Goal: Information Seeking & Learning: Understand process/instructions

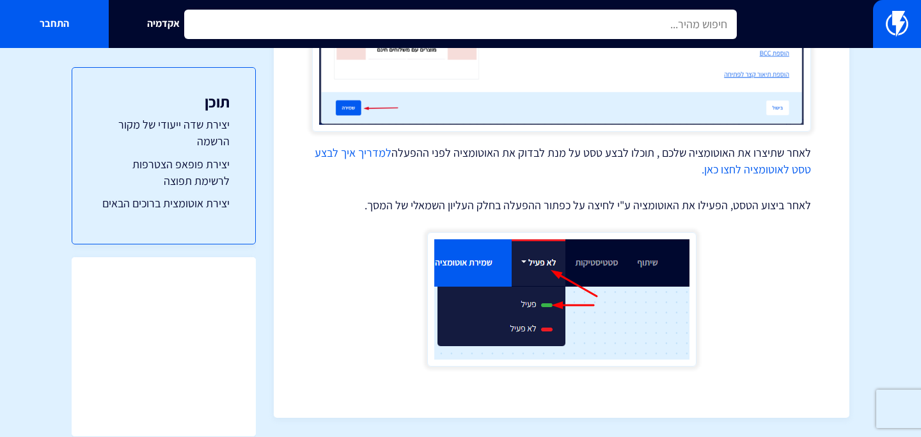
click at [377, 26] on input "text" at bounding box center [460, 24] width 553 height 29
type input "y"
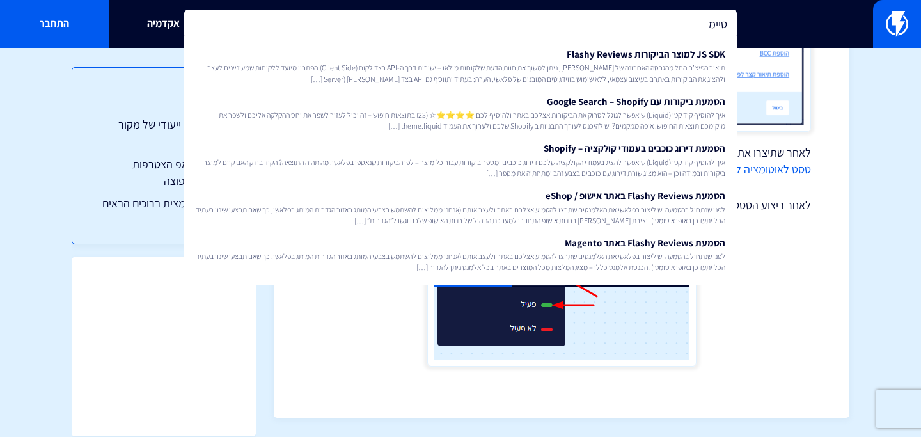
type input "טיימר"
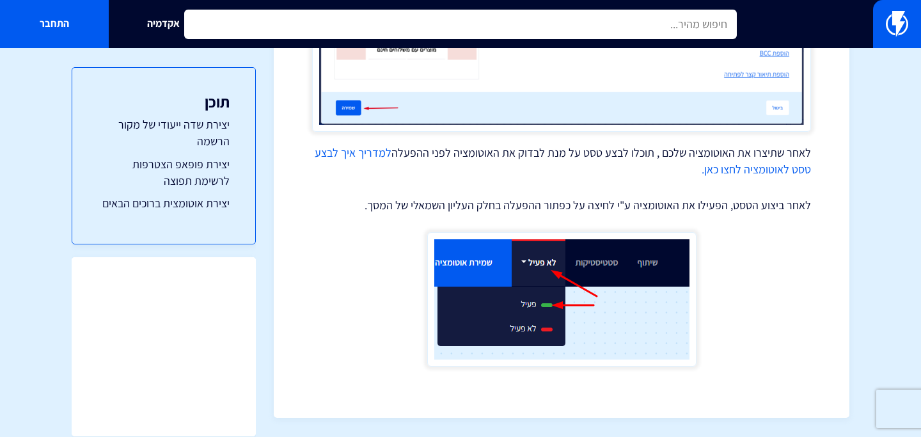
click at [405, 18] on input "text" at bounding box center [460, 24] width 553 height 29
type input "זמן"
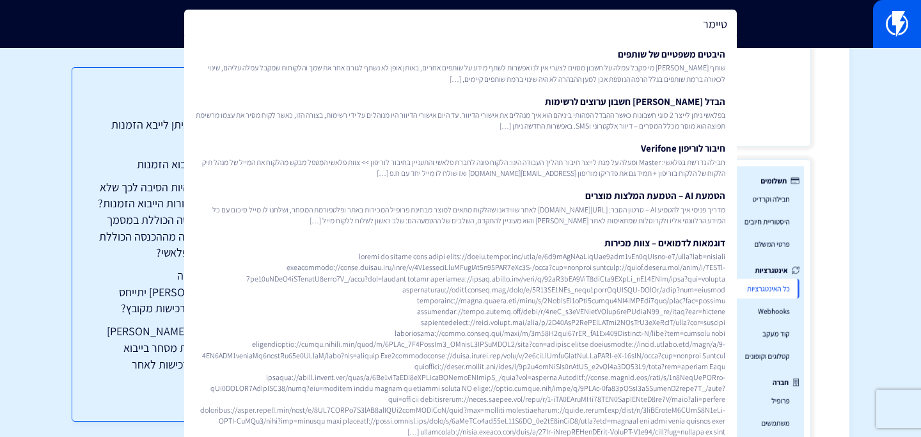
click at [423, 3] on div "טיימר היבטים משפטיים של שותפים שותף שואל מי מקבל עמלה על חשבון מסוים לצערי אין …" at bounding box center [460, 24] width 921 height 48
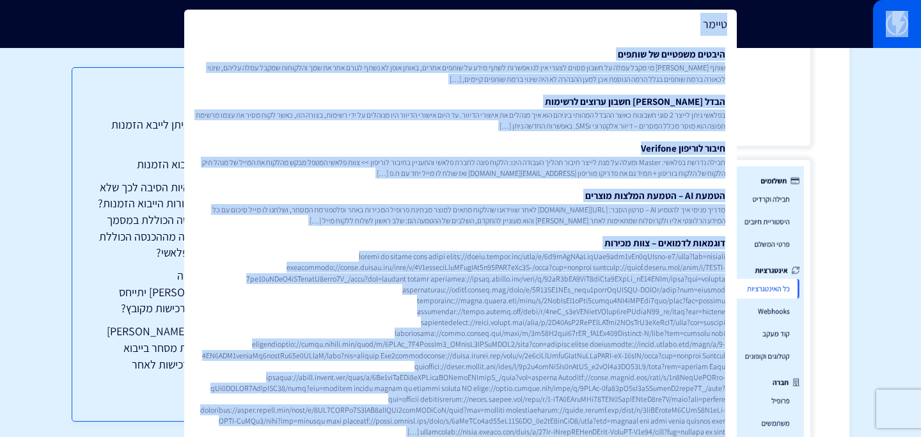
click at [423, 3] on div "טיימר היבטים משפטיים של שותפים שותף שואל מי מקבל עמלה על חשבון מסוים לצערי אין …" at bounding box center [460, 24] width 921 height 48
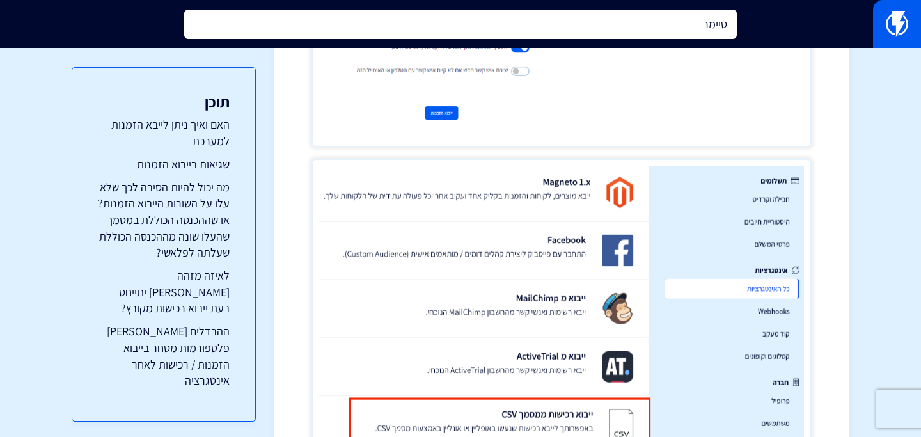
click at [432, 23] on input "טיימר" at bounding box center [460, 24] width 553 height 29
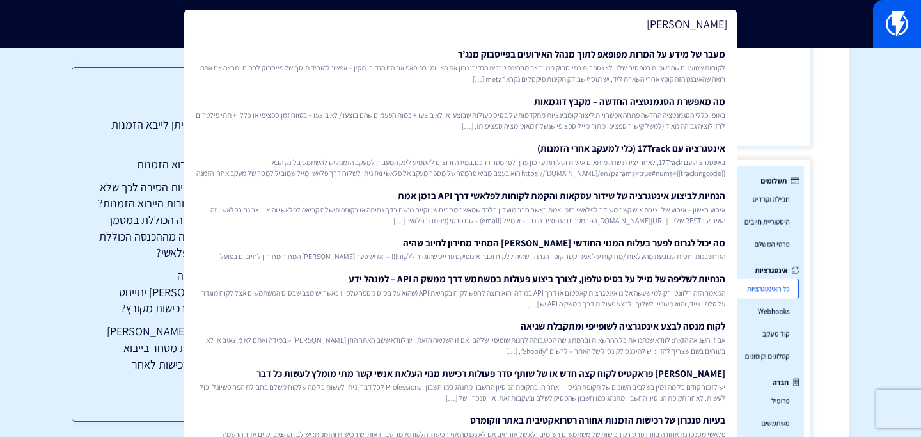
type input "מ"
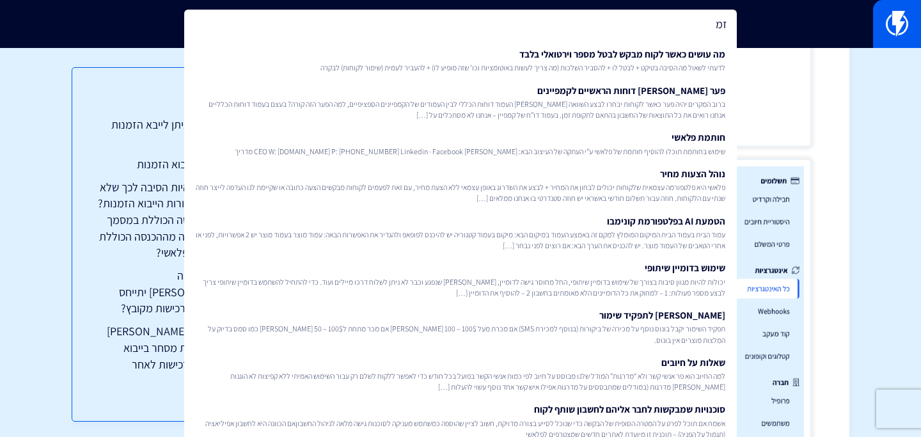
type input "זמן"
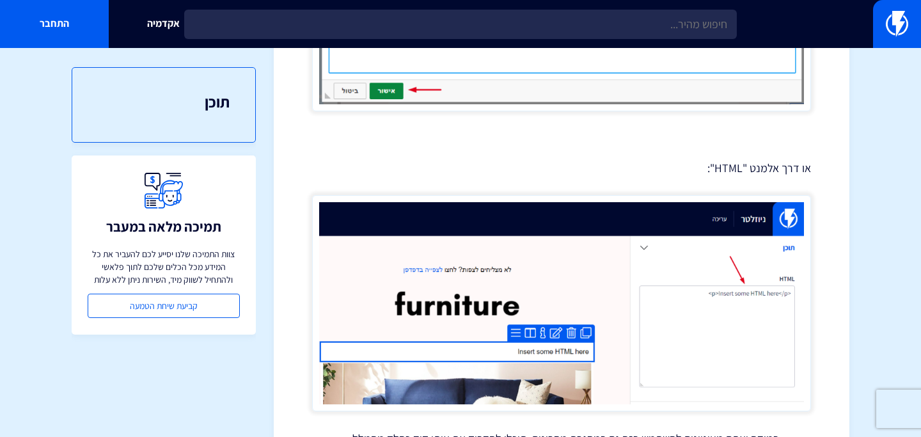
scroll to position [883, 0]
